Goal: Transaction & Acquisition: Purchase product/service

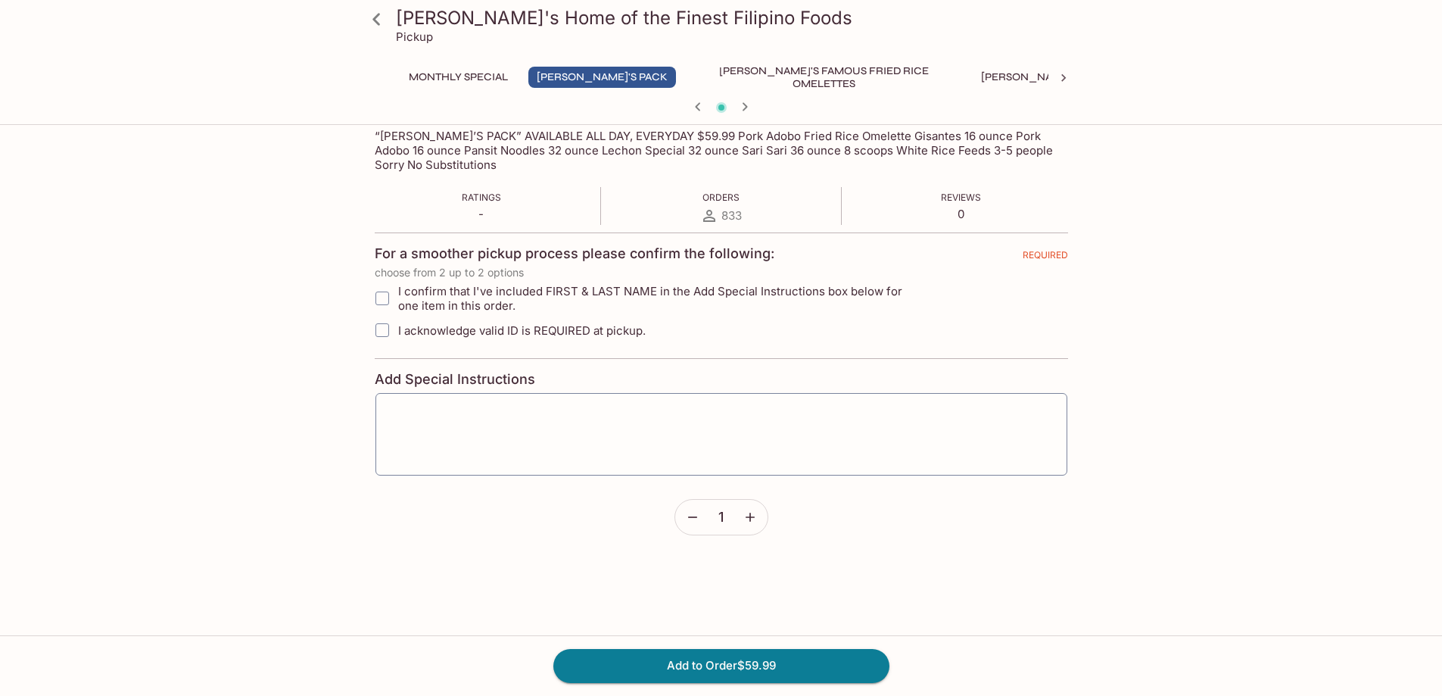
scroll to position [303, 0]
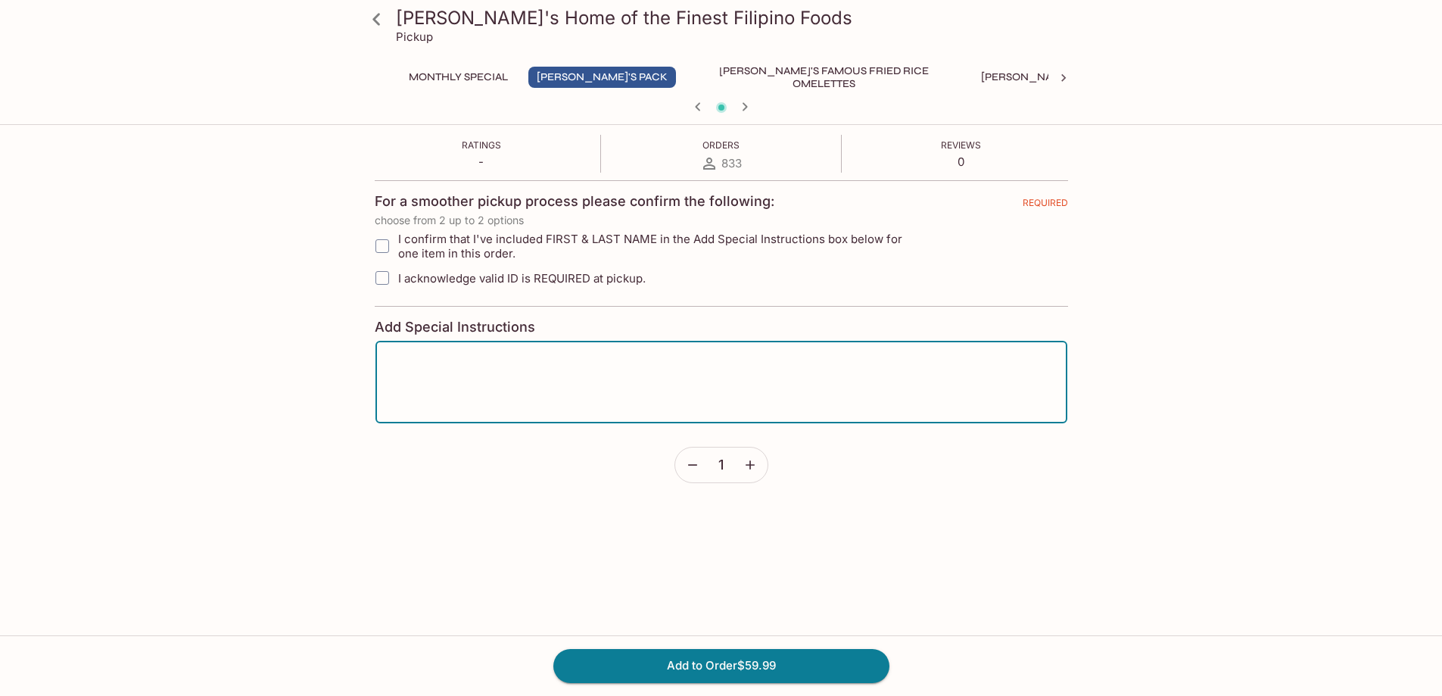
click at [413, 369] on textarea at bounding box center [721, 383] width 671 height 58
type textarea "l"
type textarea "[PERSON_NAME]"
click at [327, 347] on div "[PERSON_NAME]'s Home of the Finest Filipino Foods Pickup Monthly Special [PERSO…" at bounding box center [721, 263] width 969 height 871
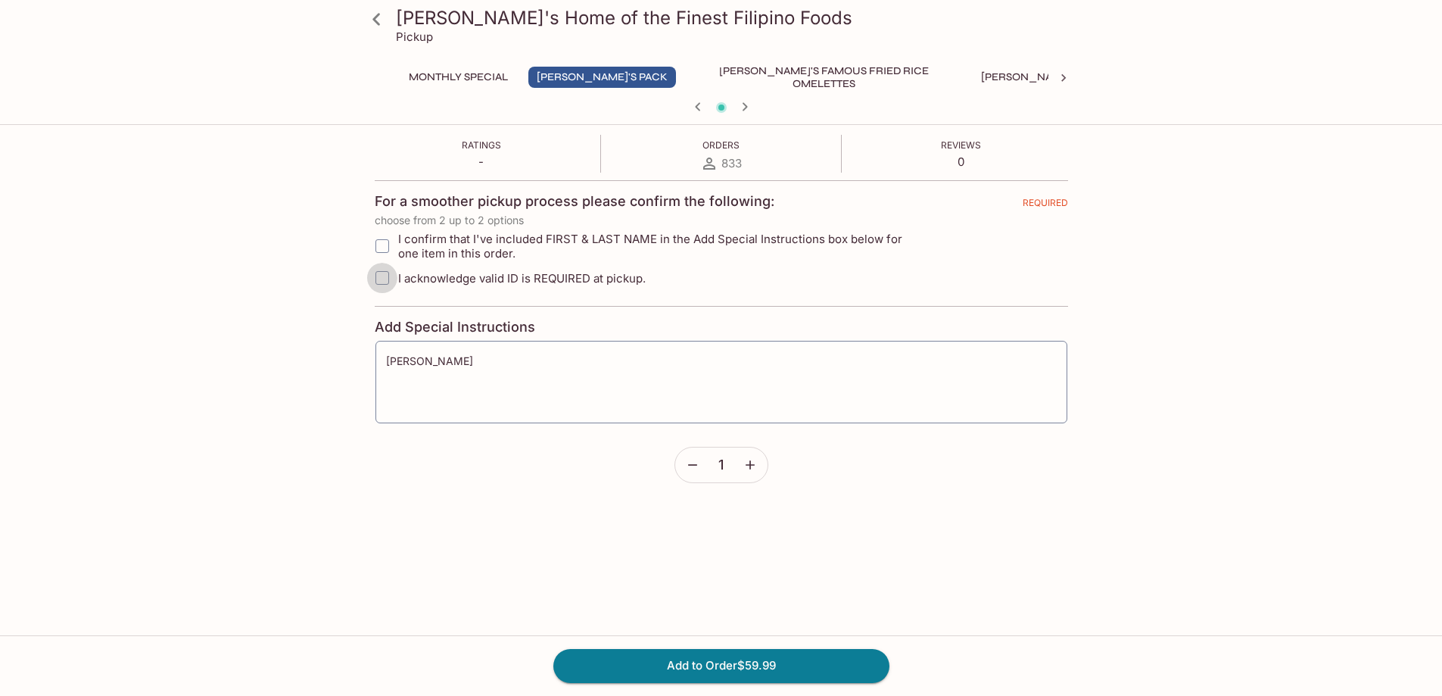
click at [383, 278] on input "I acknowledge valid ID is REQUIRED at pickup." at bounding box center [382, 278] width 30 height 30
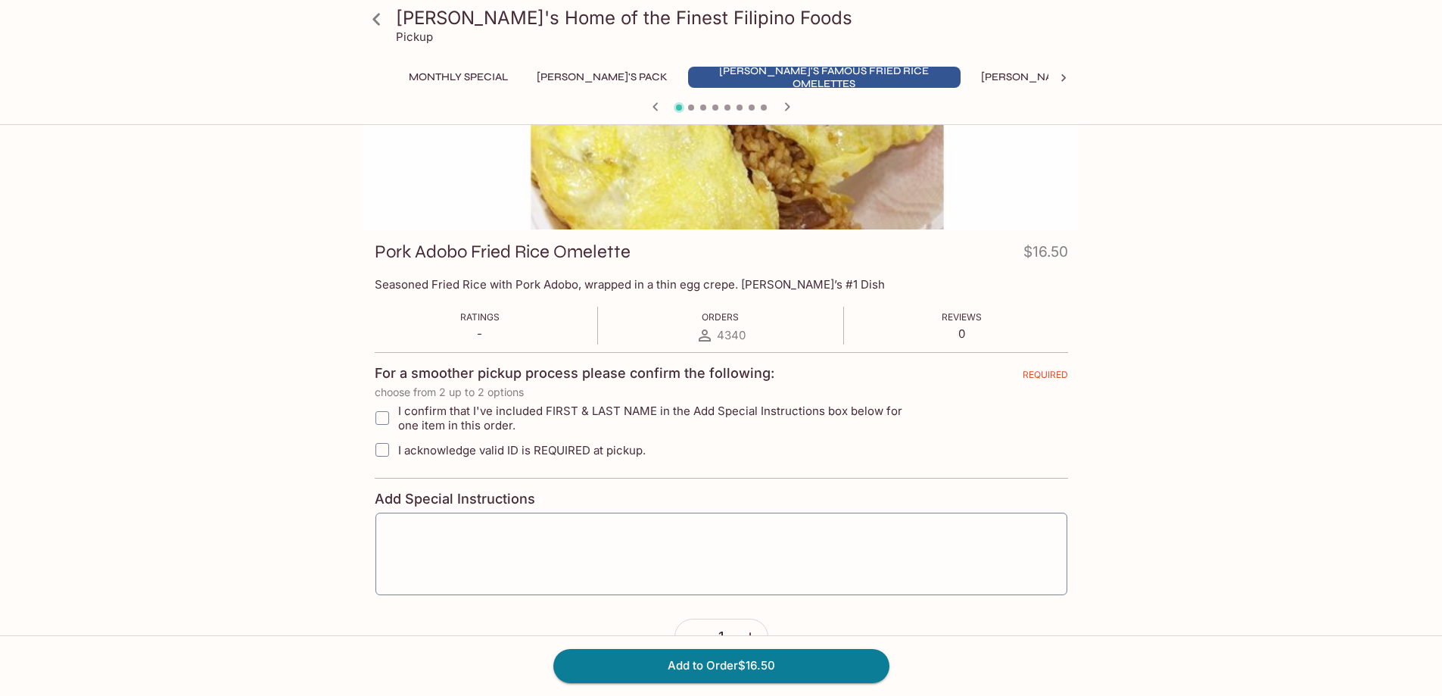
scroll to position [0, 0]
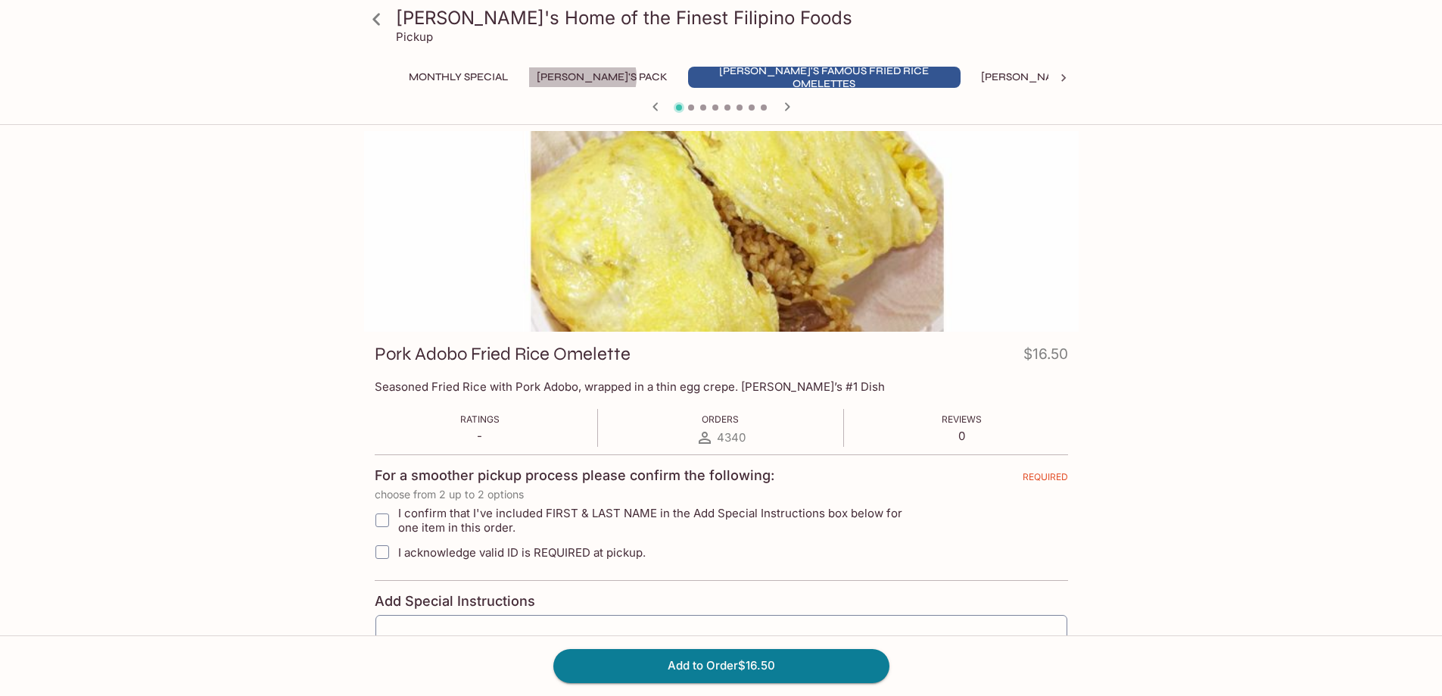
click at [584, 77] on button "[PERSON_NAME]'s Pack" at bounding box center [602, 77] width 148 height 21
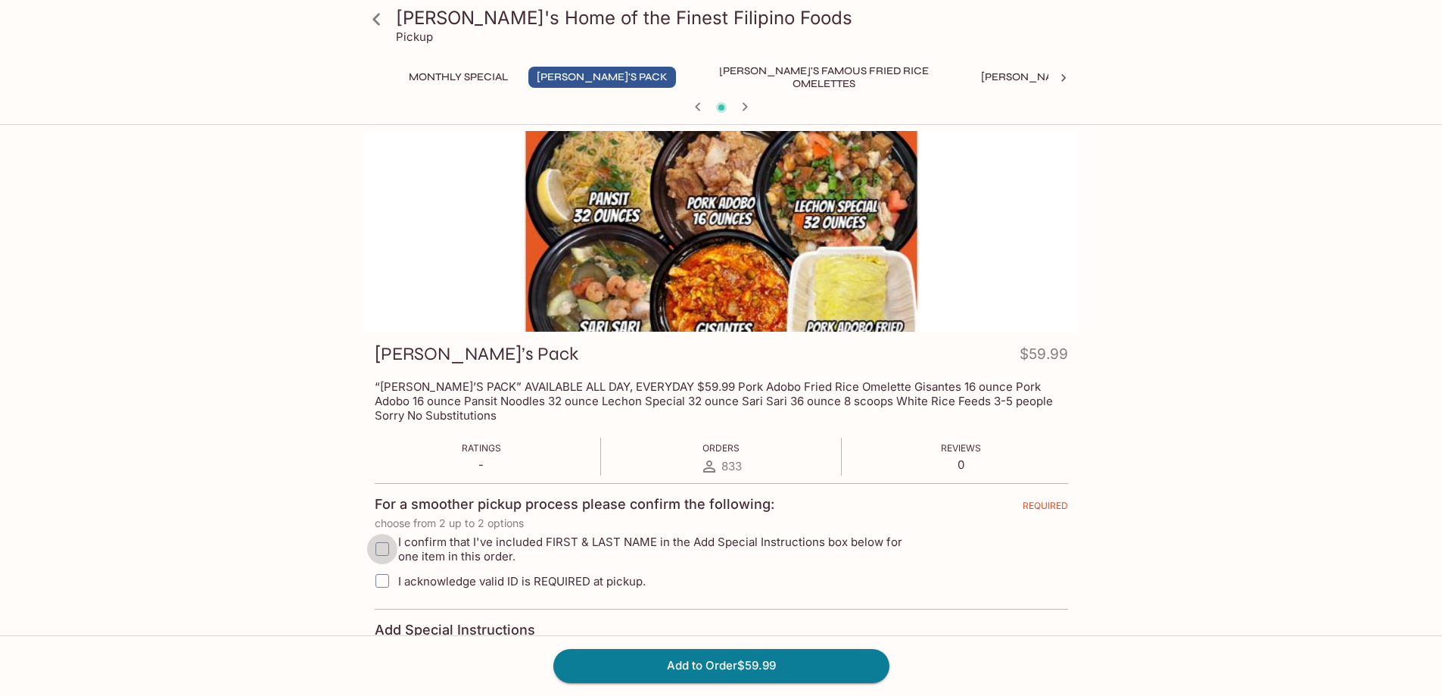
click at [382, 548] on input "I confirm that I've included FIRST & LAST NAME in the Add Special Instructions …" at bounding box center [382, 549] width 30 height 30
checkbox input "true"
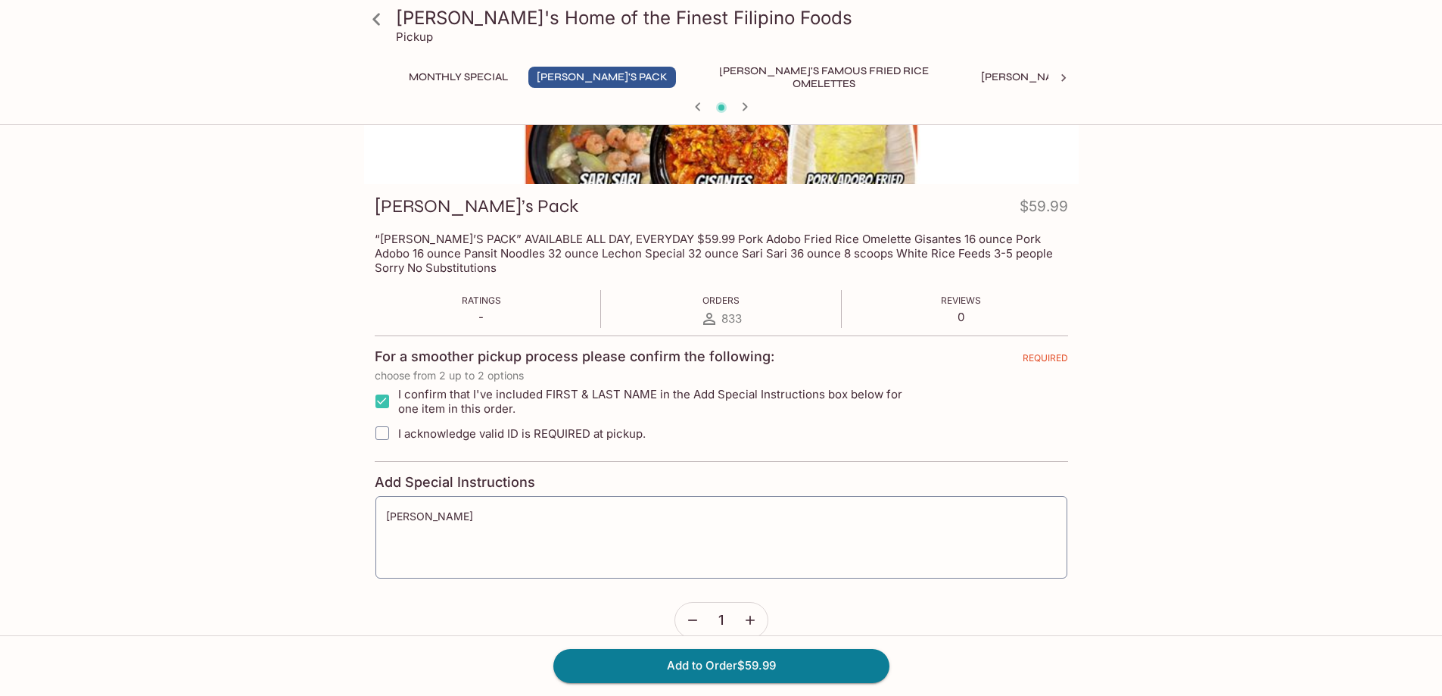
scroll to position [151, 0]
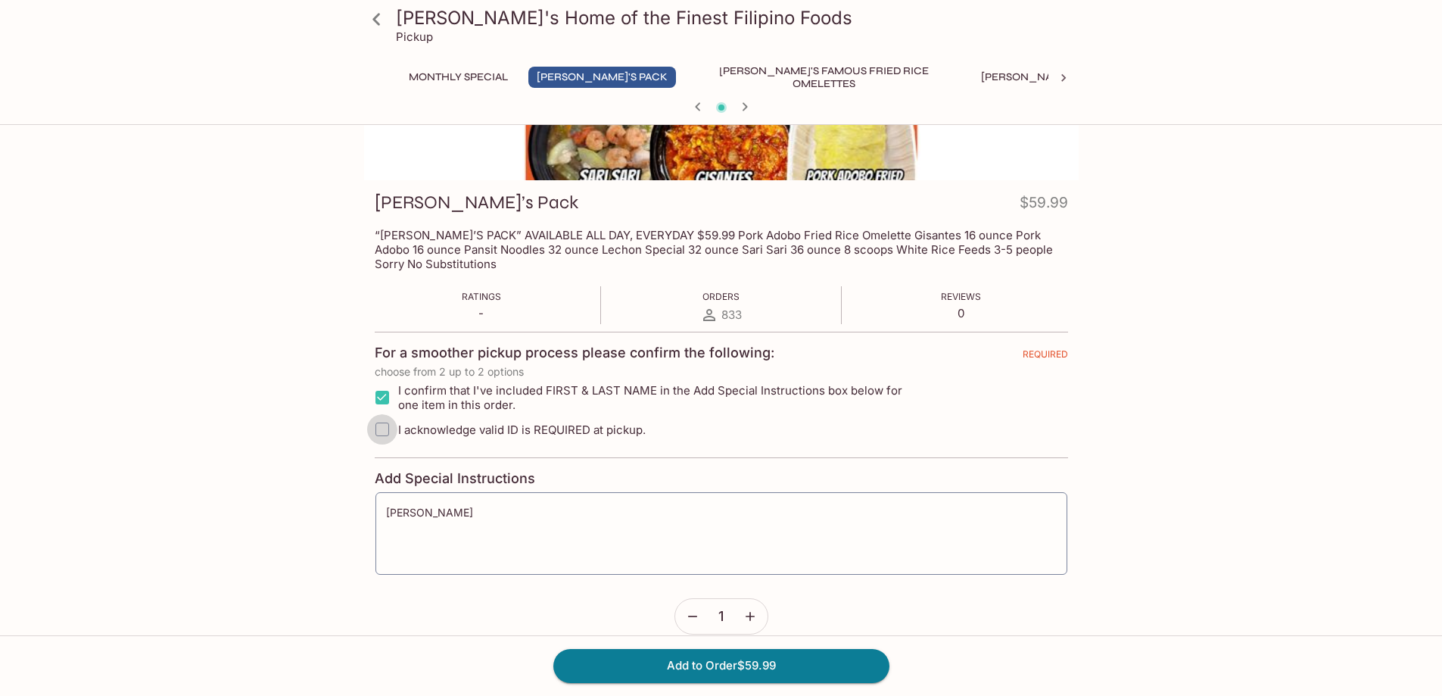
click at [385, 436] on input "I acknowledge valid ID is REQUIRED at pickup." at bounding box center [382, 429] width 30 height 30
checkbox input "true"
click at [745, 668] on button "Add to Order $59.99" at bounding box center [721, 665] width 336 height 33
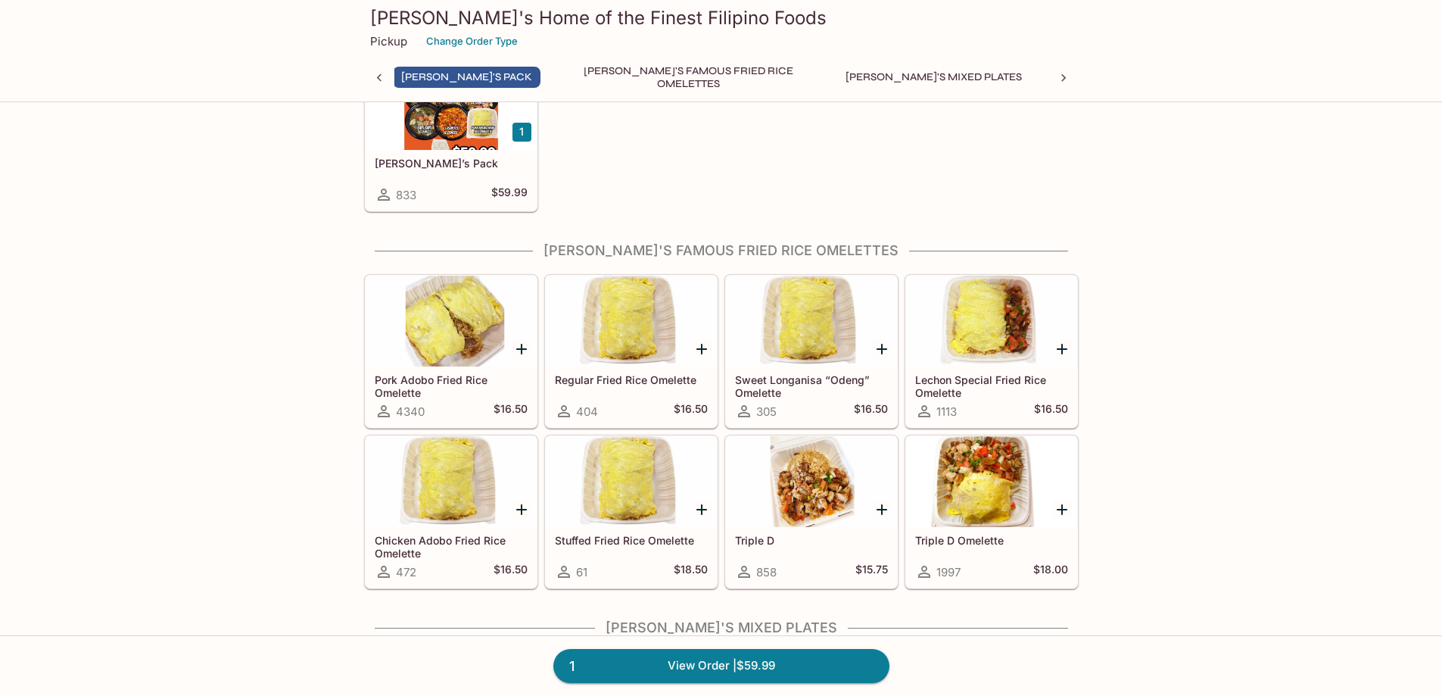
scroll to position [379, 0]
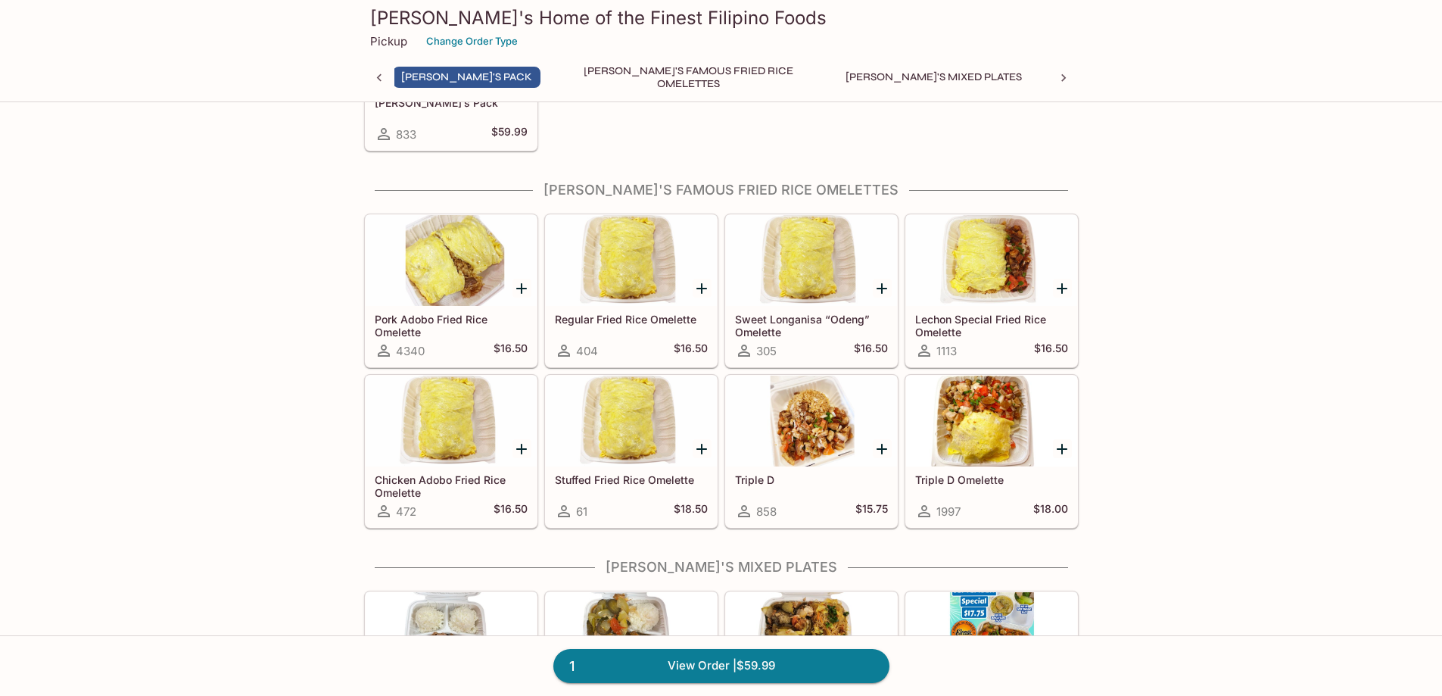
click at [523, 282] on icon "Add Pork Adobo Fried Rice Omelette" at bounding box center [522, 288] width 18 height 18
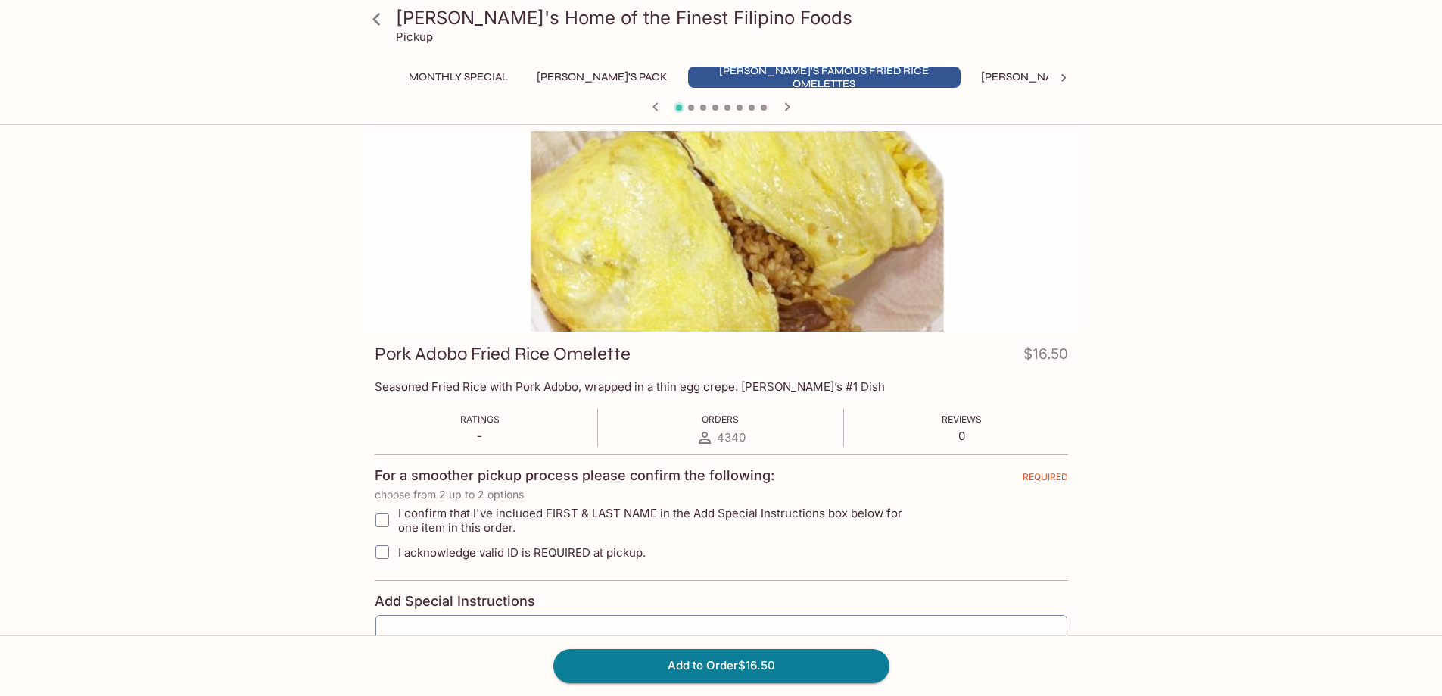
click at [382, 524] on input "I confirm that I've included FIRST & LAST NAME in the Add Special Instructions …" at bounding box center [382, 520] width 30 height 30
checkbox input "true"
click at [383, 552] on input "I acknowledge valid ID is REQUIRED at pickup." at bounding box center [382, 552] width 30 height 30
checkbox input "true"
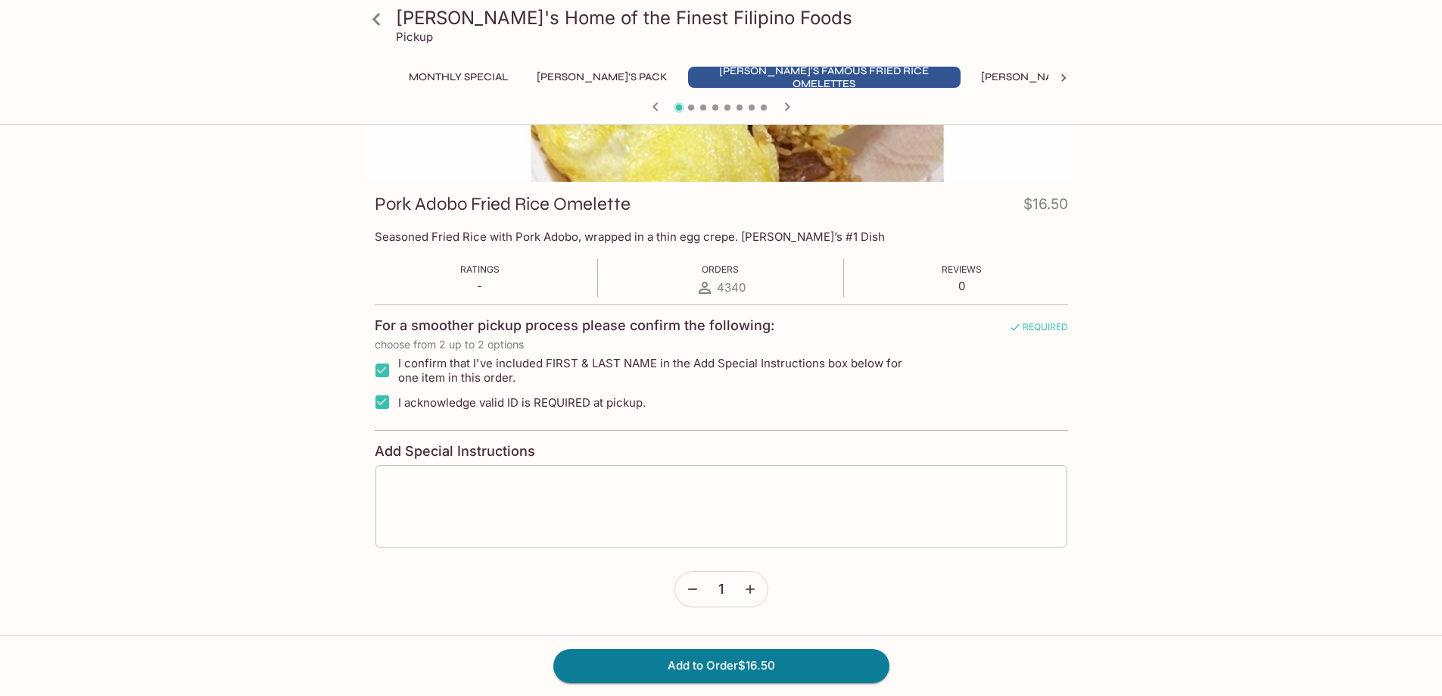
scroll to position [151, 0]
click at [417, 470] on div "x ​" at bounding box center [721, 505] width 693 height 84
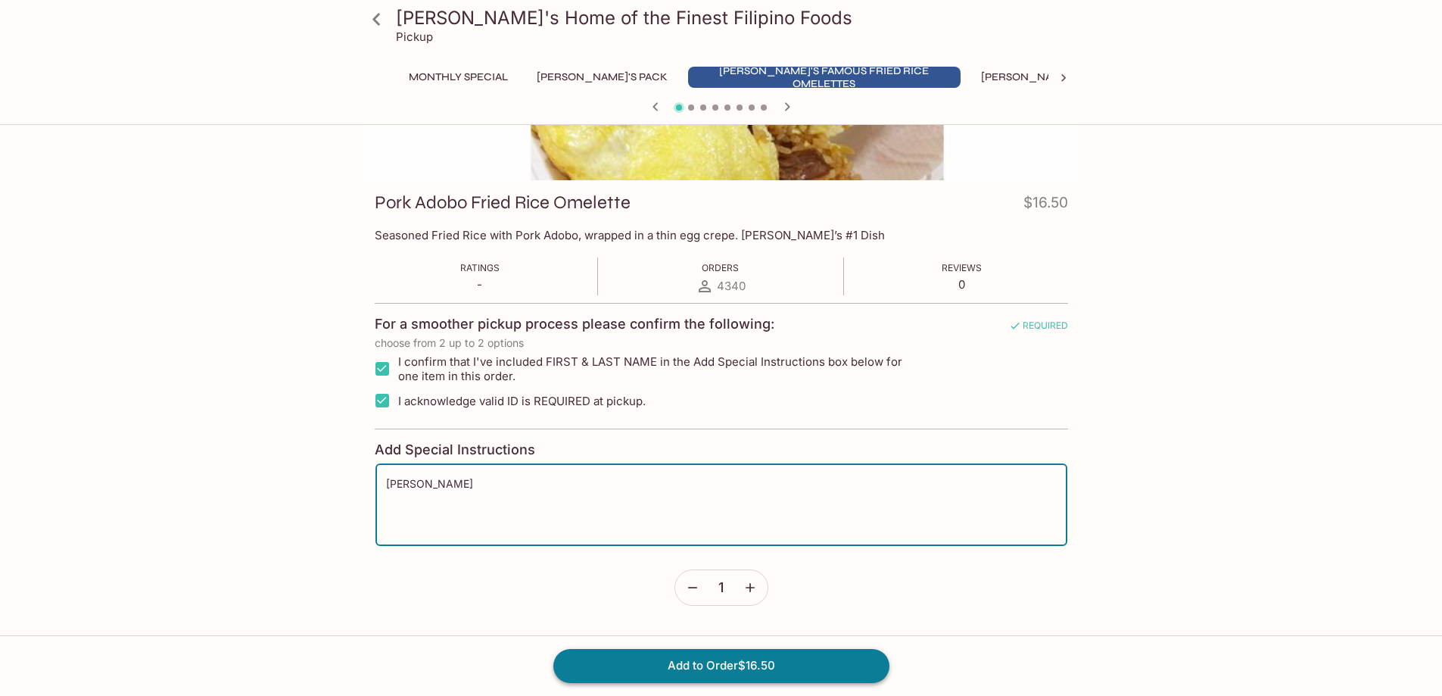
type textarea "[PERSON_NAME]"
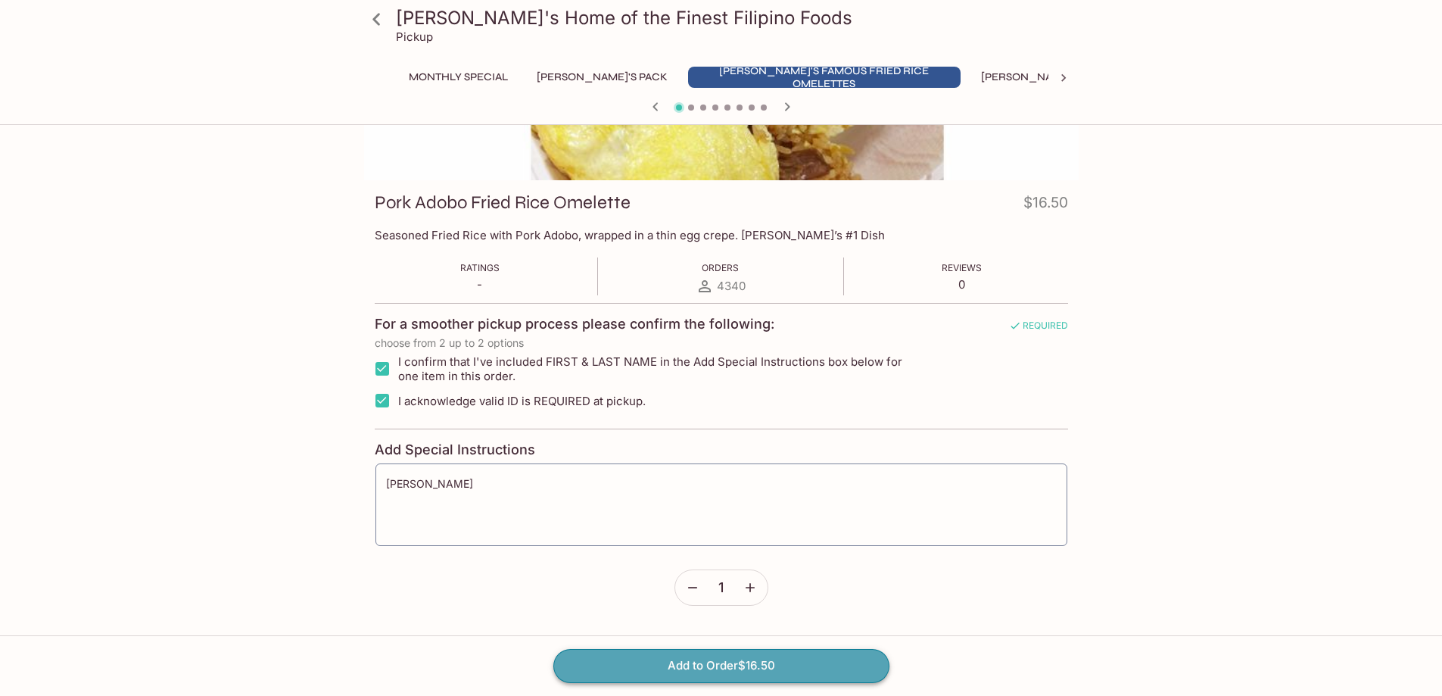
click at [713, 668] on button "Add to Order $16.50" at bounding box center [721, 665] width 336 height 33
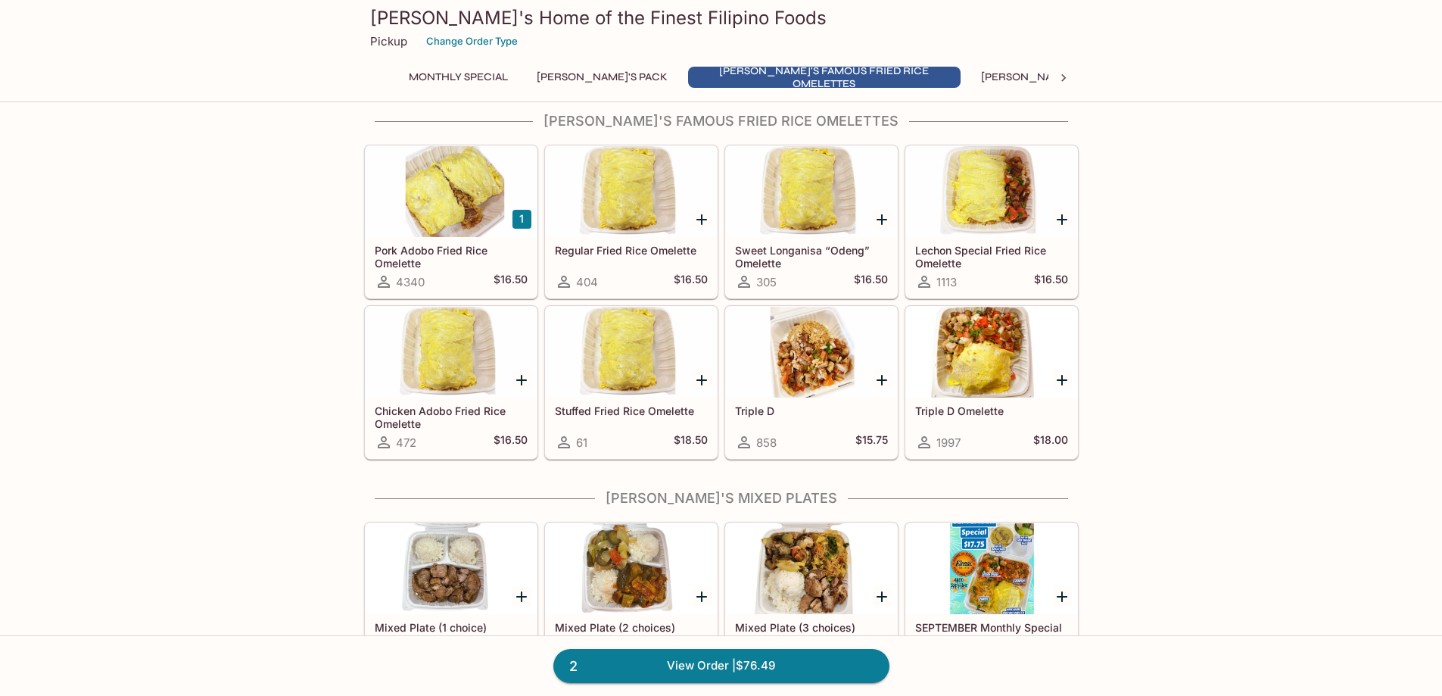
scroll to position [454, 0]
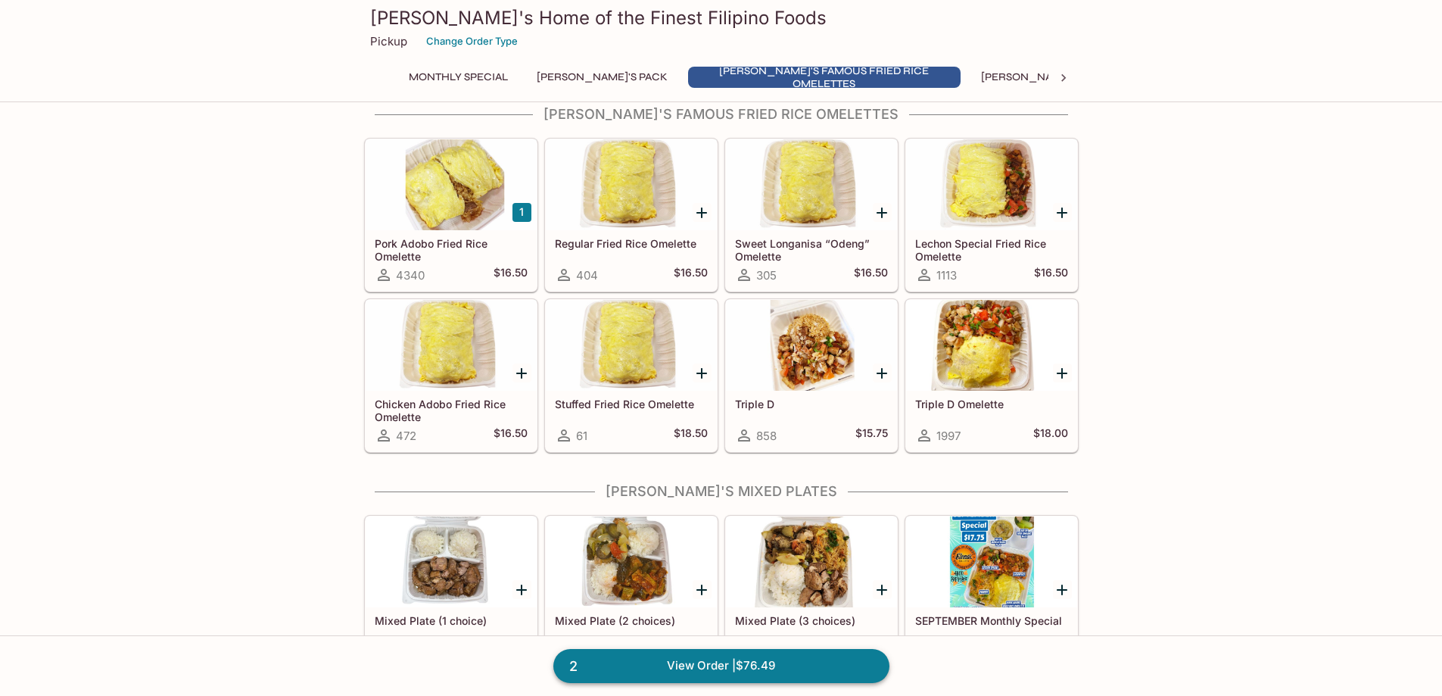
click at [700, 662] on link "2 View Order | $76.49" at bounding box center [721, 665] width 336 height 33
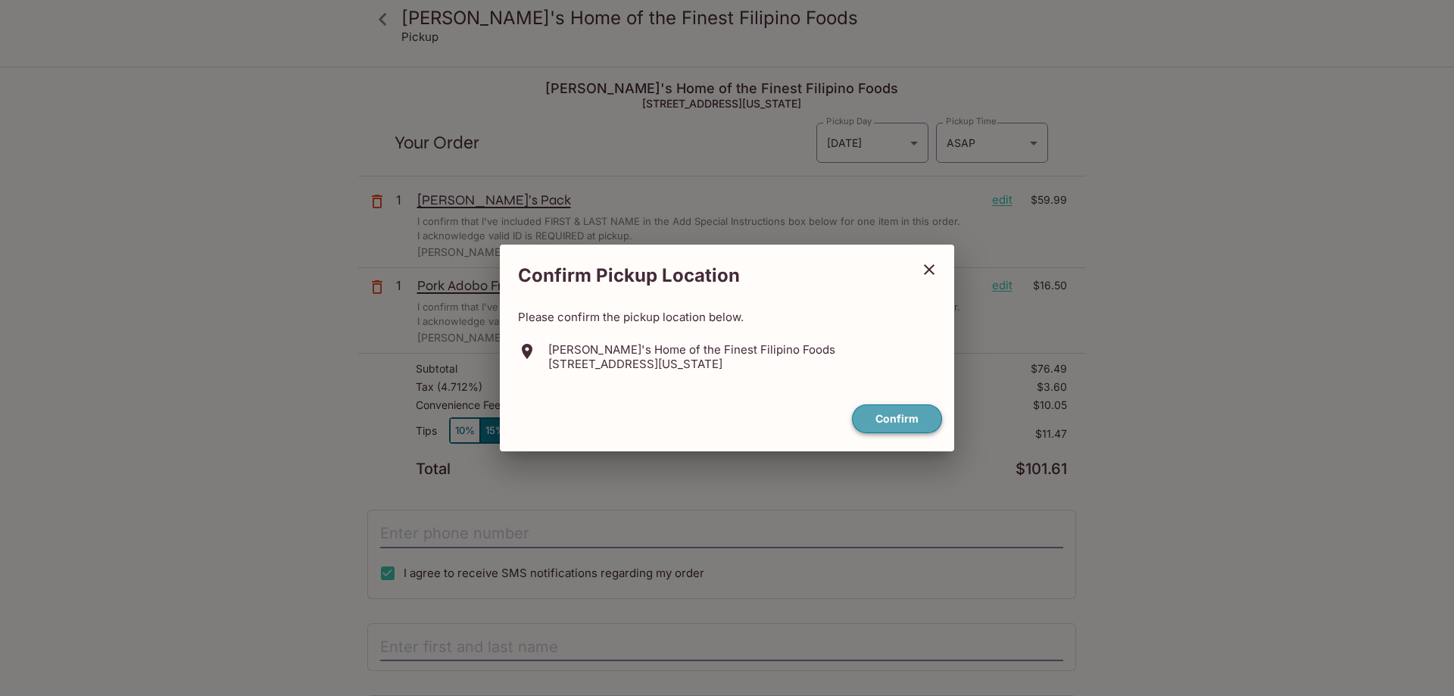
click at [897, 416] on button "Confirm" at bounding box center [897, 419] width 90 height 30
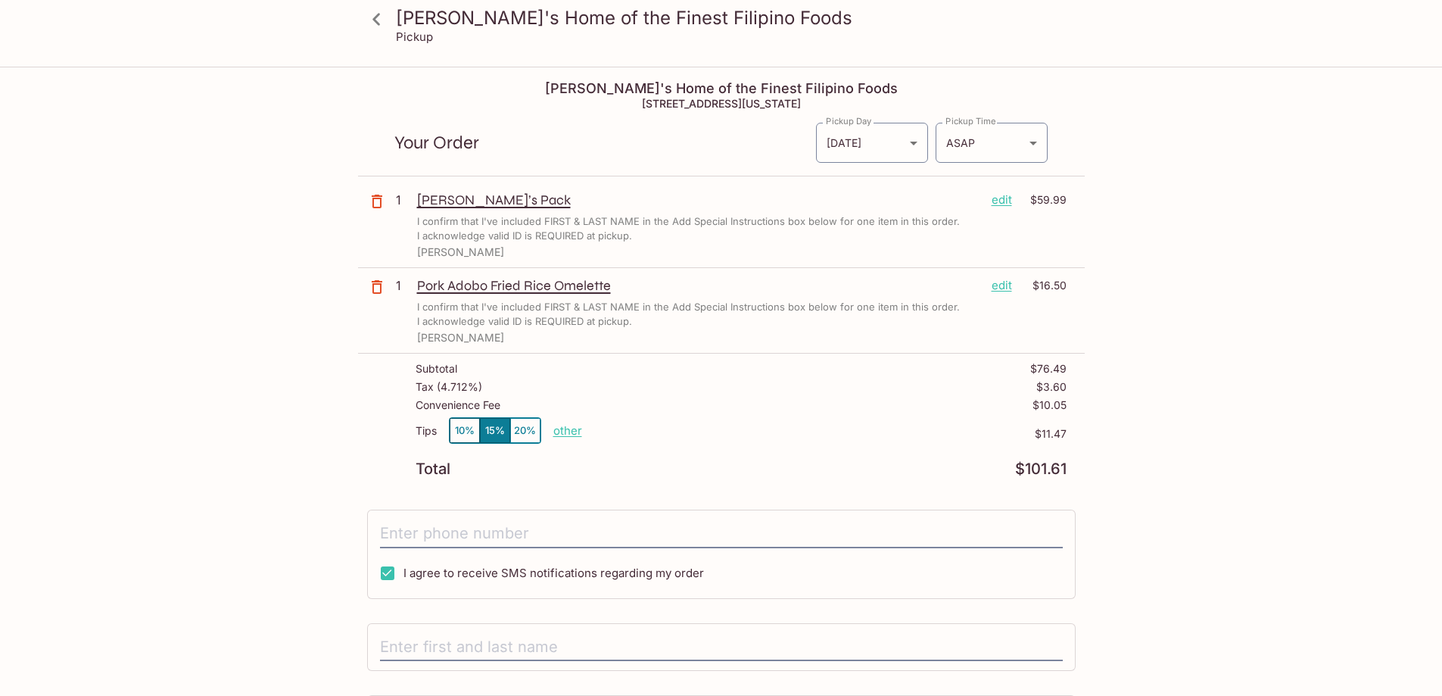
click at [571, 432] on p "other" at bounding box center [567, 430] width 29 height 14
drag, startPoint x: 649, startPoint y: 425, endPoint x: 776, endPoint y: 432, distance: 127.4
click at [715, 432] on div "Tips 10% 15% 20% Done 11.47 $11.47" at bounding box center [741, 439] width 651 height 45
type input "0.00"
